Goal: Information Seeking & Learning: Learn about a topic

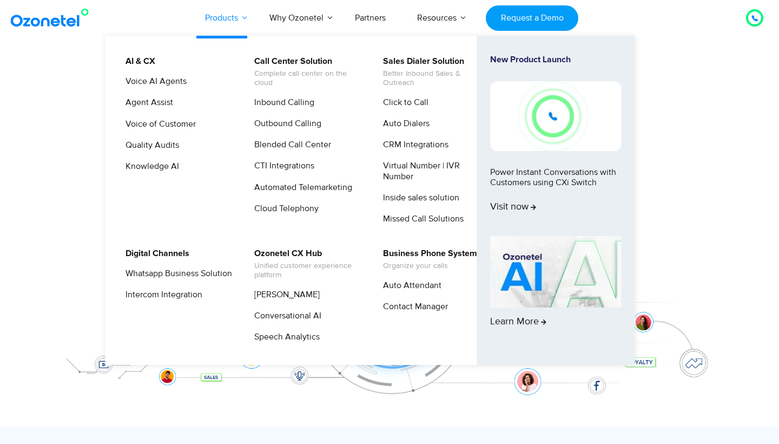
click at [230, 15] on link "Products" at bounding box center [221, 18] width 64 height 36
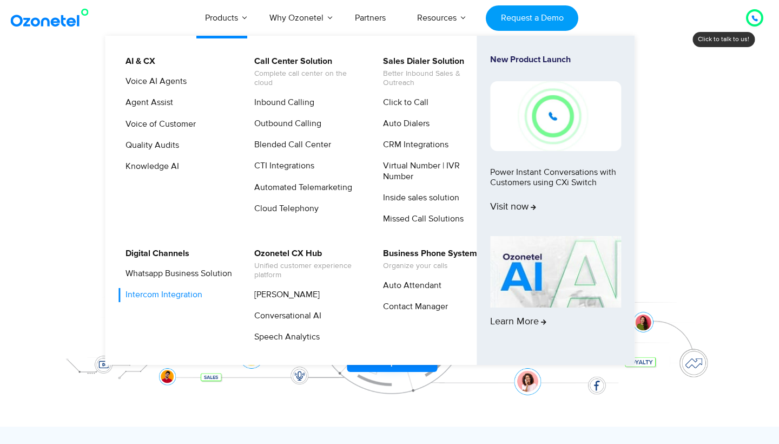
click at [187, 301] on link "Intercom Integration" at bounding box center [162, 295] width 86 height 14
